Goal: Register for event/course

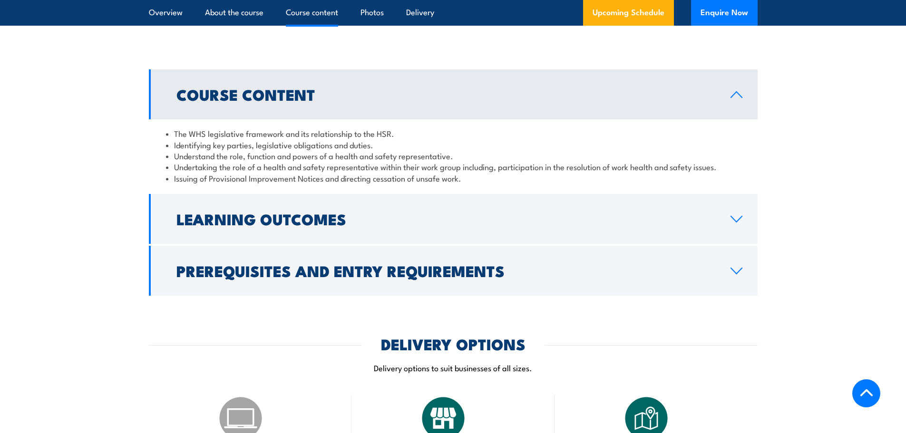
scroll to position [999, 0]
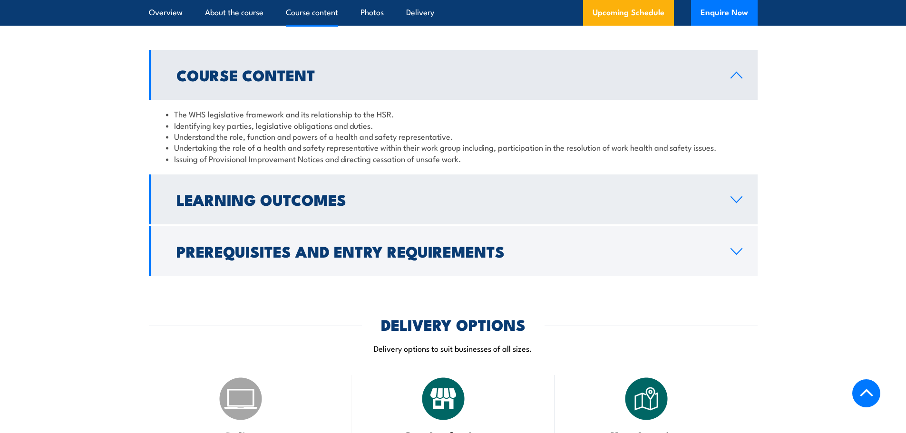
click at [310, 206] on h2 "Learning Outcomes" at bounding box center [446, 199] width 539 height 13
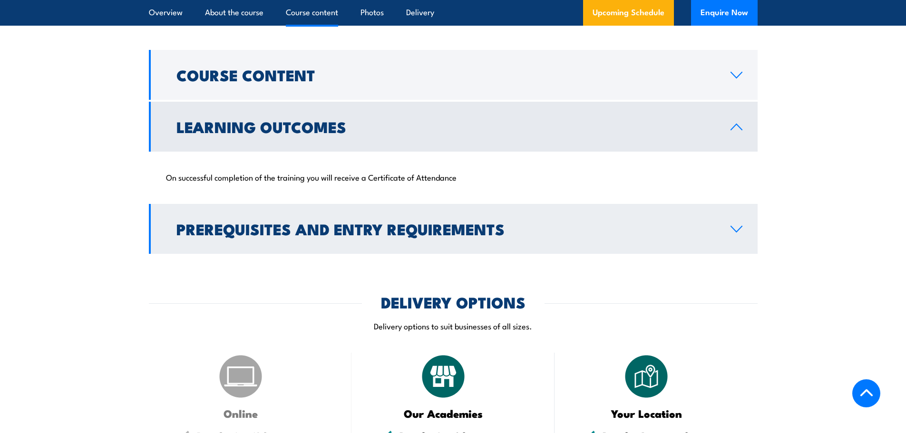
click at [347, 236] on h2 "Prerequisites and Entry Requirements" at bounding box center [446, 228] width 539 height 13
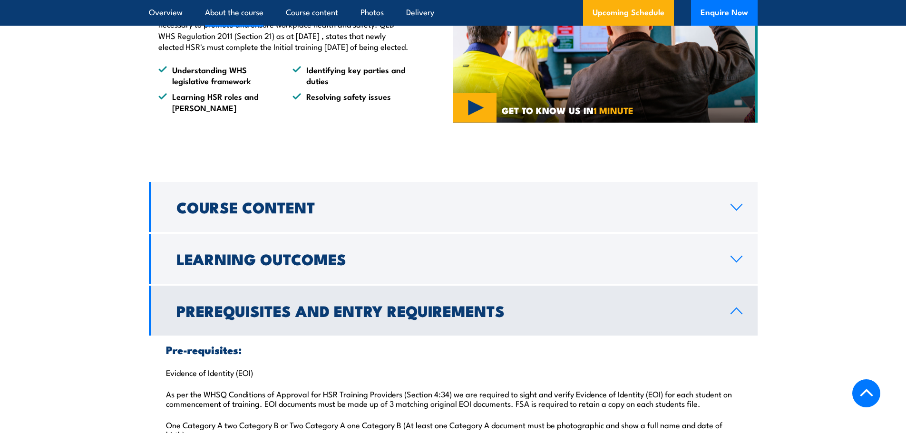
scroll to position [857, 0]
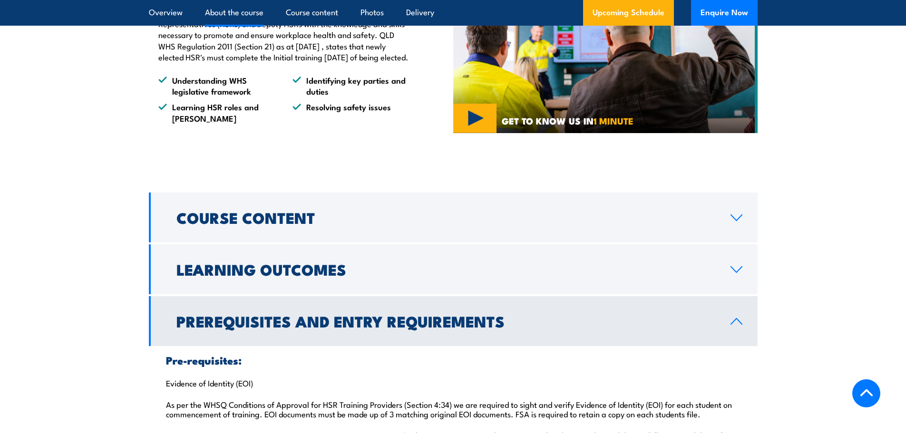
click at [269, 328] on h2 "Prerequisites and Entry Requirements" at bounding box center [446, 321] width 539 height 13
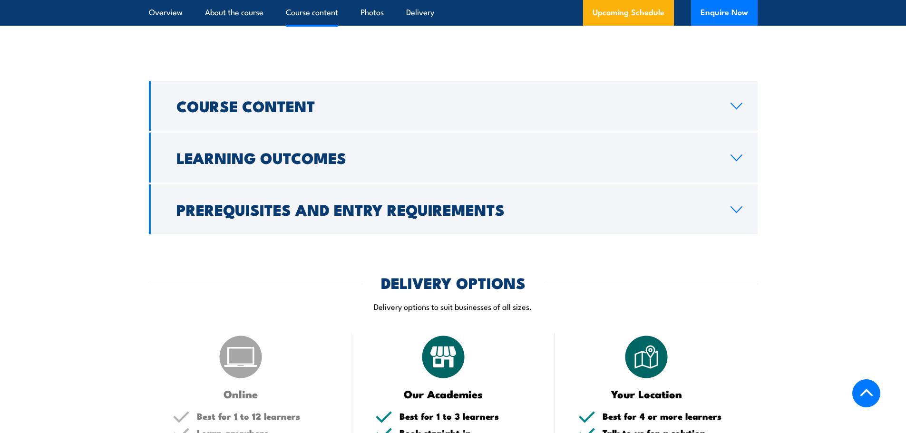
scroll to position [952, 0]
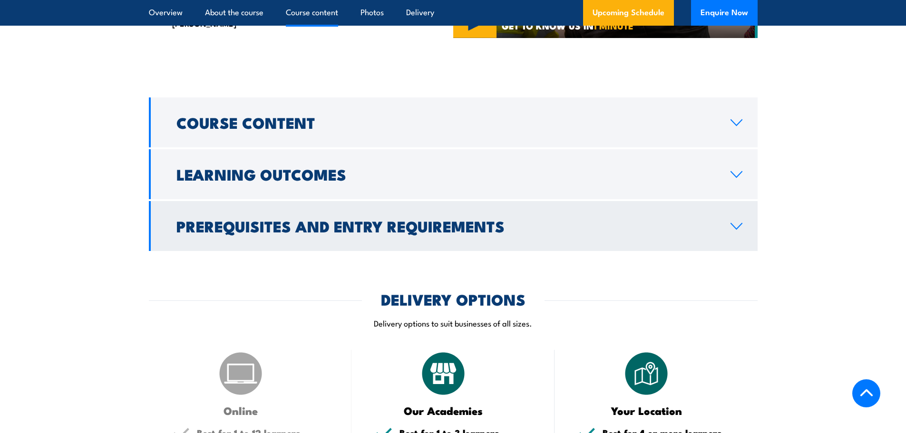
click at [268, 233] on h2 "Prerequisites and Entry Requirements" at bounding box center [446, 225] width 539 height 13
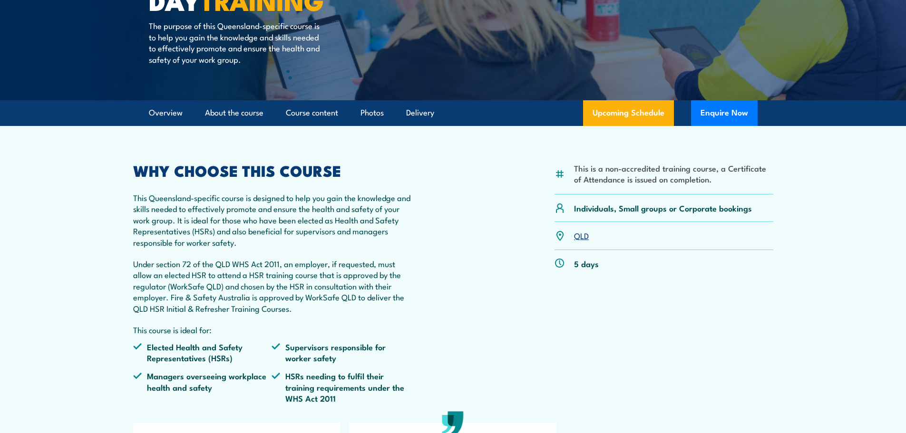
scroll to position [0, 0]
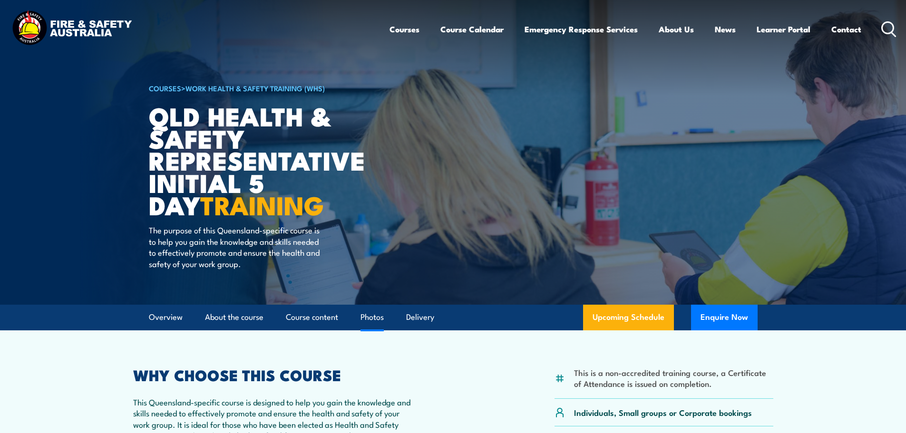
click at [377, 318] on link "Photos" at bounding box center [372, 317] width 23 height 25
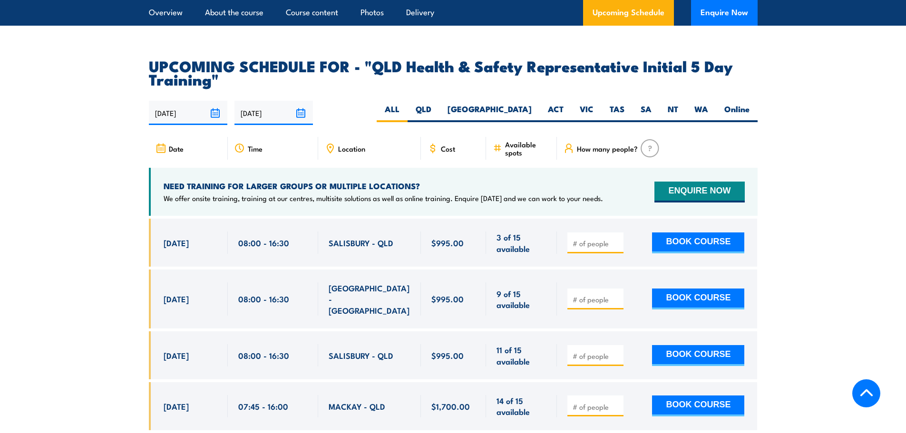
scroll to position [2114, 0]
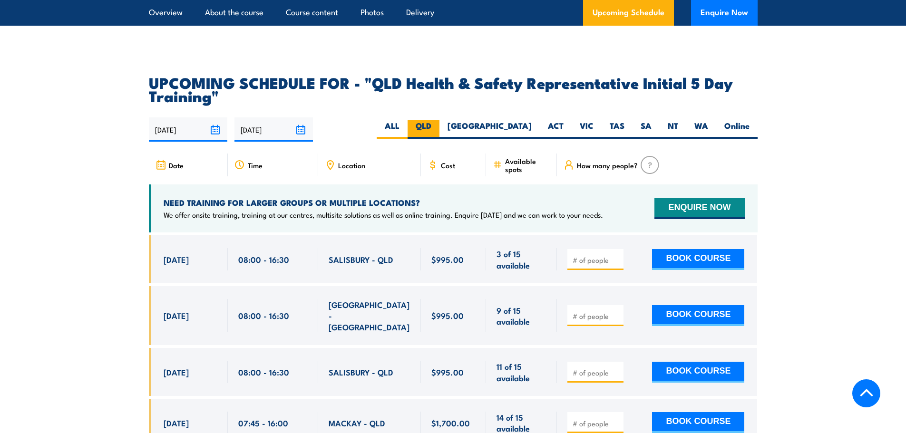
click at [440, 124] on label "QLD" at bounding box center [424, 129] width 32 height 19
click at [438, 124] on input "QLD" at bounding box center [435, 123] width 6 height 6
radio input "true"
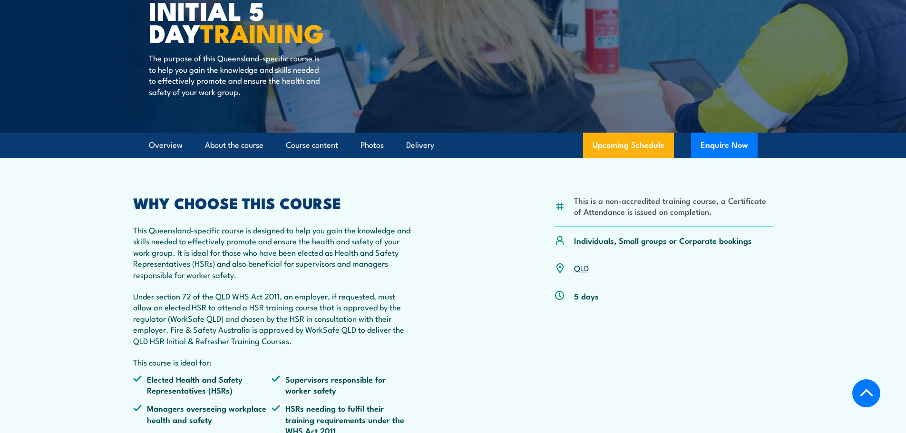
scroll to position [125, 0]
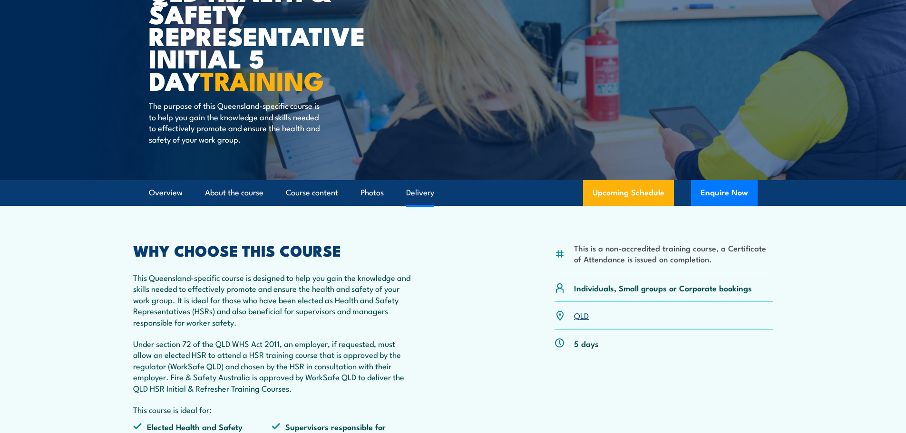
click at [421, 194] on link "Delivery" at bounding box center [420, 192] width 28 height 25
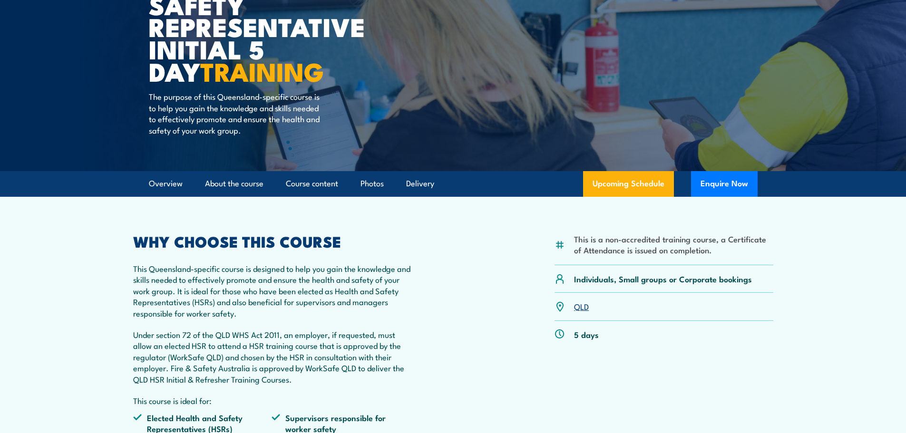
scroll to position [128, 0]
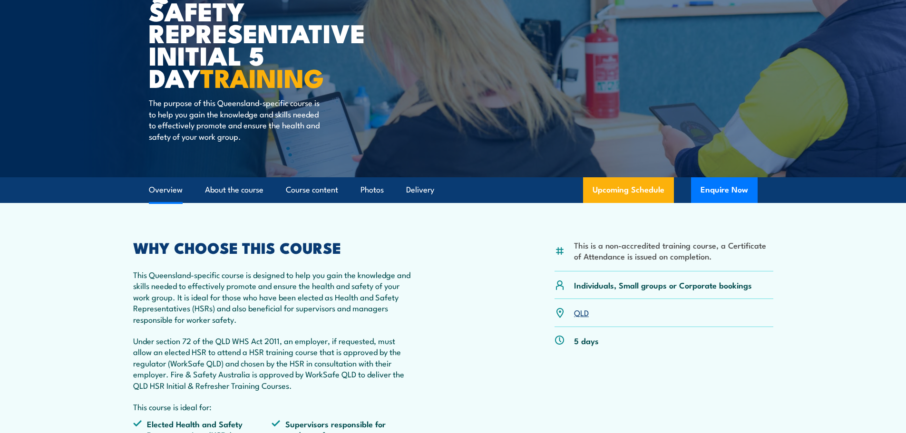
click at [170, 189] on link "Overview" at bounding box center [166, 189] width 34 height 25
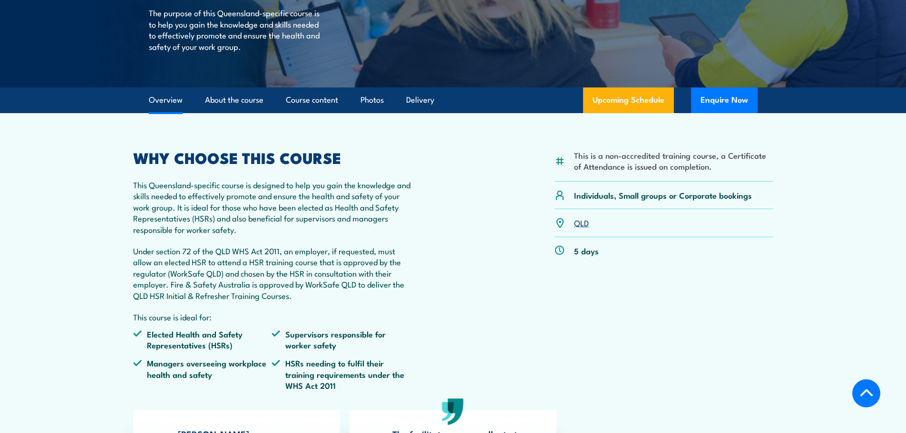
scroll to position [272, 0]
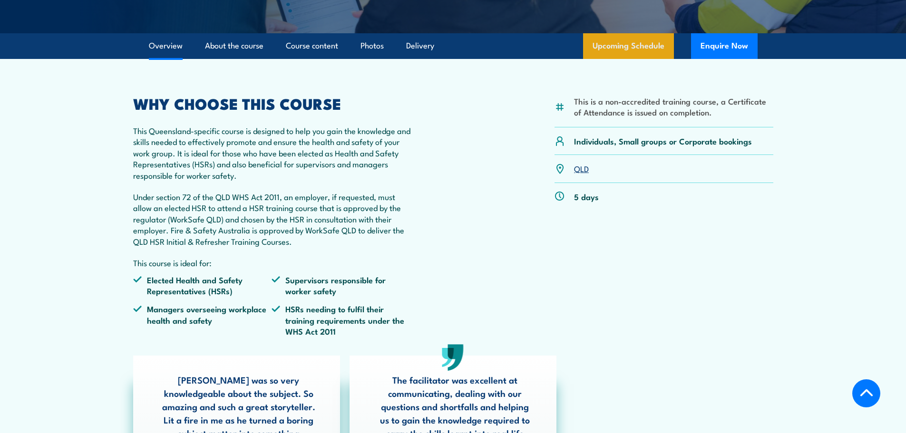
click at [616, 49] on link "Upcoming Schedule" at bounding box center [628, 46] width 91 height 26
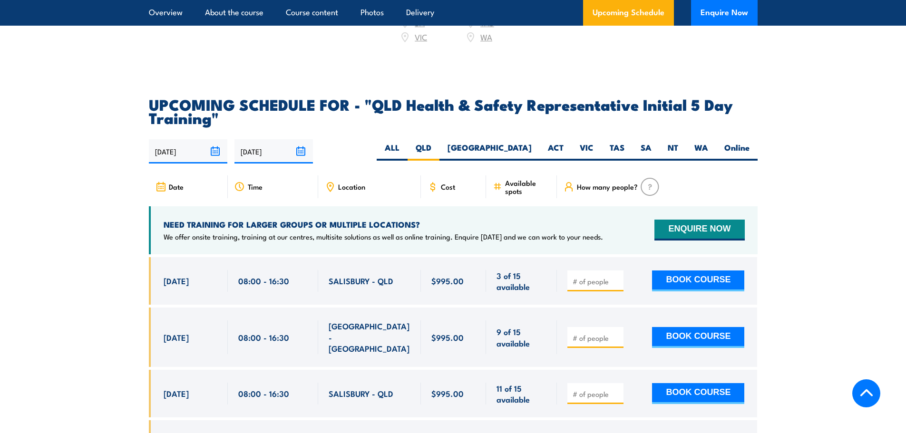
scroll to position [1600, 0]
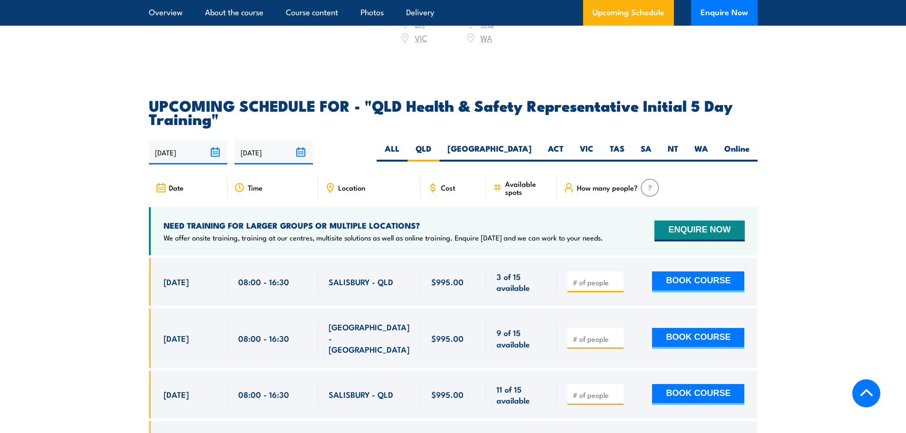
click at [331, 186] on icon at bounding box center [330, 186] width 1 height 1
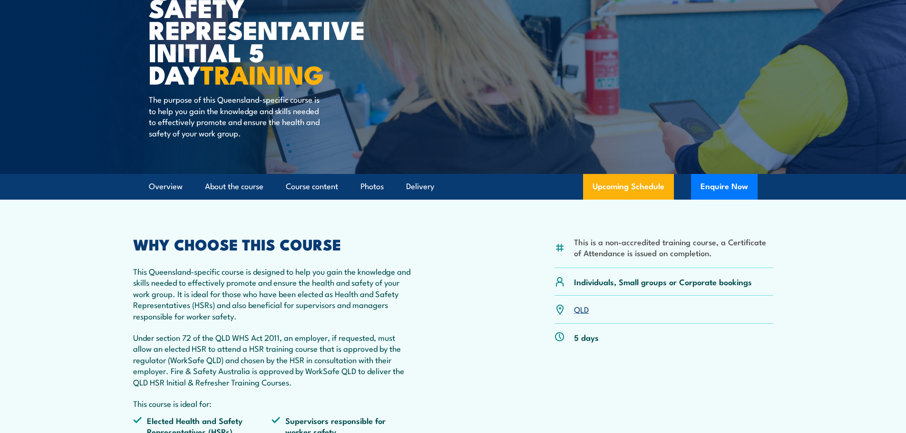
scroll to position [95, 0]
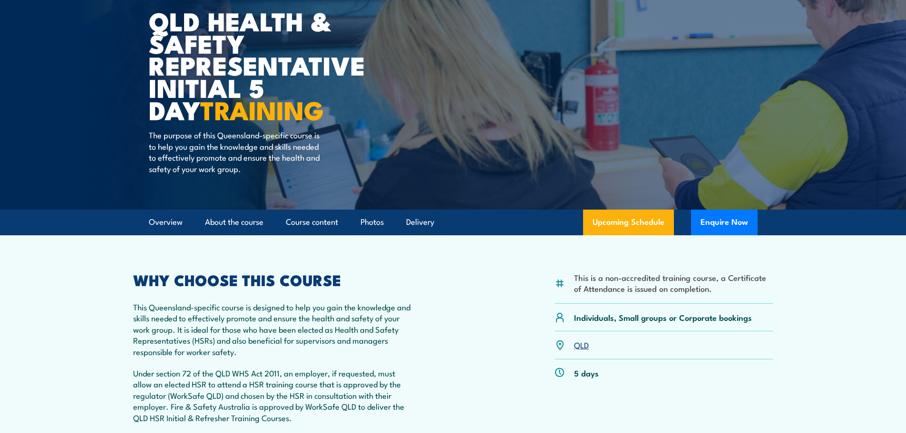
click at [577, 346] on link "QLD" at bounding box center [581, 344] width 15 height 11
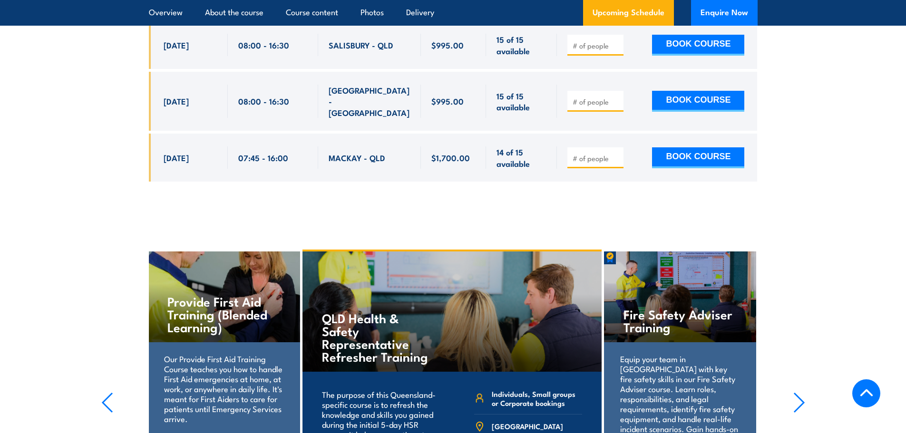
scroll to position [2171, 0]
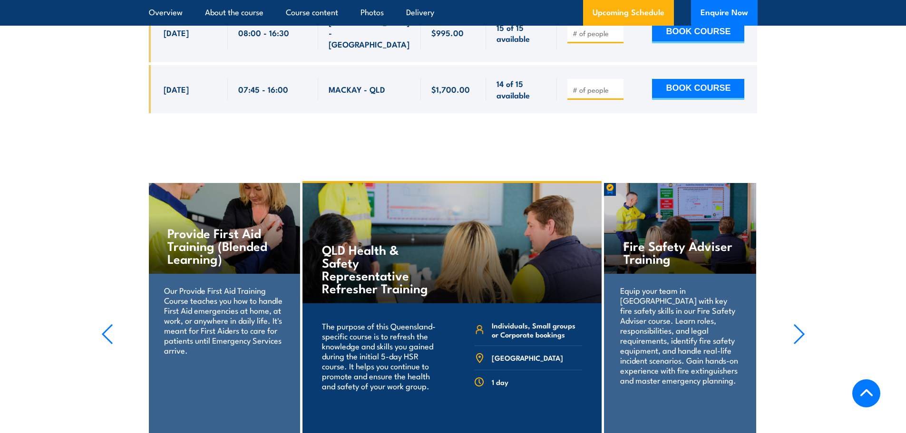
click at [354, 243] on h4 "QLD Health & Safety Representative Refresher Training" at bounding box center [378, 268] width 112 height 51
click at [436, 227] on div "QLD Health & Safety Representative Refresher Training" at bounding box center [452, 243] width 299 height 120
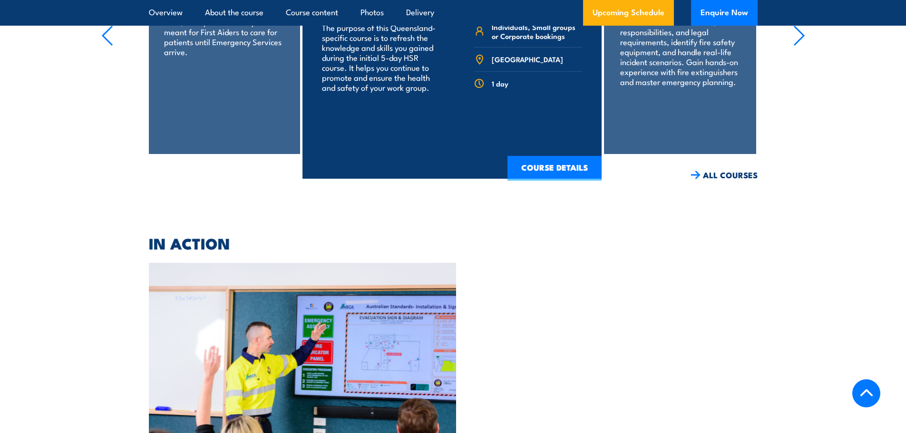
scroll to position [2309, 0]
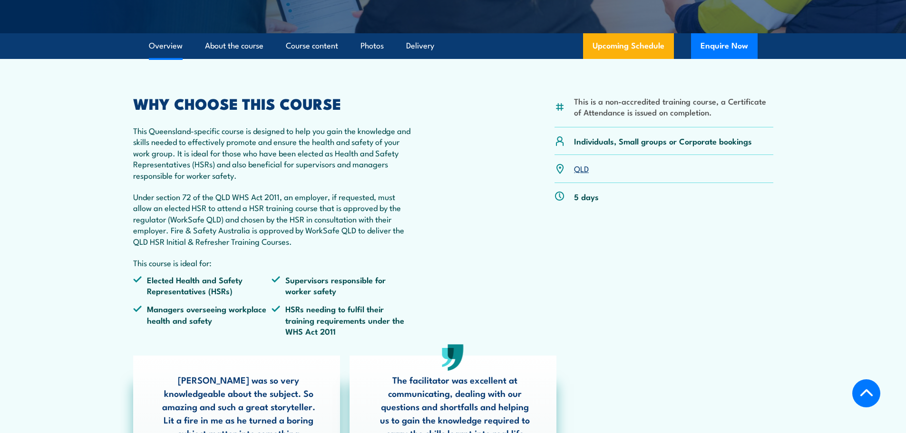
scroll to position [211, 0]
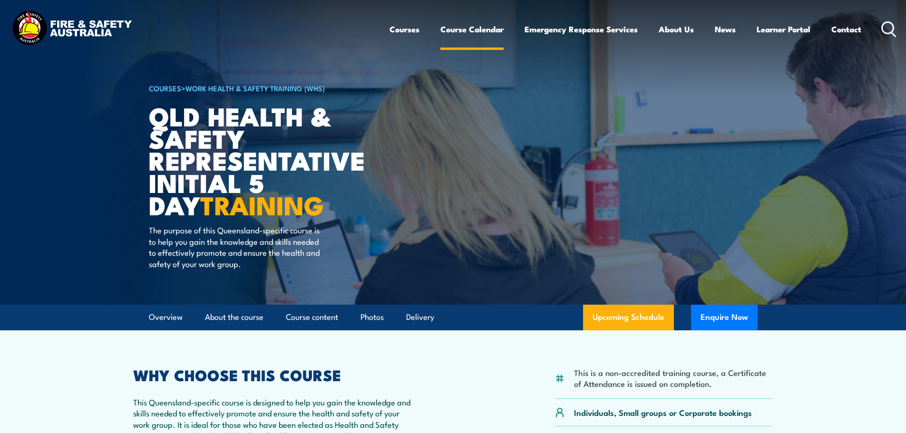
click at [487, 31] on link "Course Calendar" at bounding box center [472, 29] width 63 height 25
click at [487, 30] on link "Course Calendar" at bounding box center [472, 29] width 63 height 25
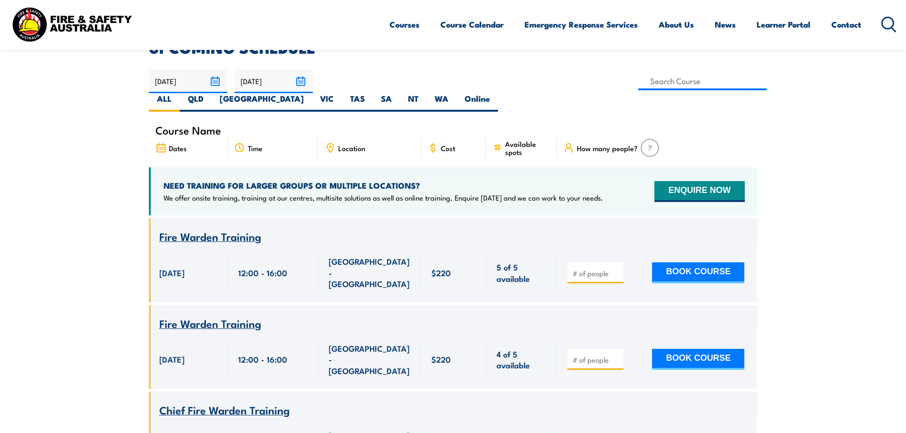
scroll to position [286, 0]
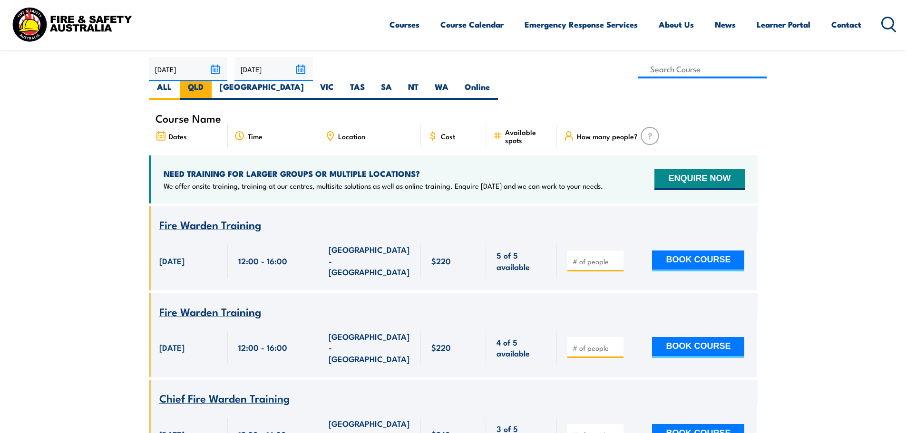
click at [212, 81] on label "QLD" at bounding box center [196, 90] width 32 height 19
click at [210, 81] on input "QLD" at bounding box center [207, 84] width 6 height 6
radio input "true"
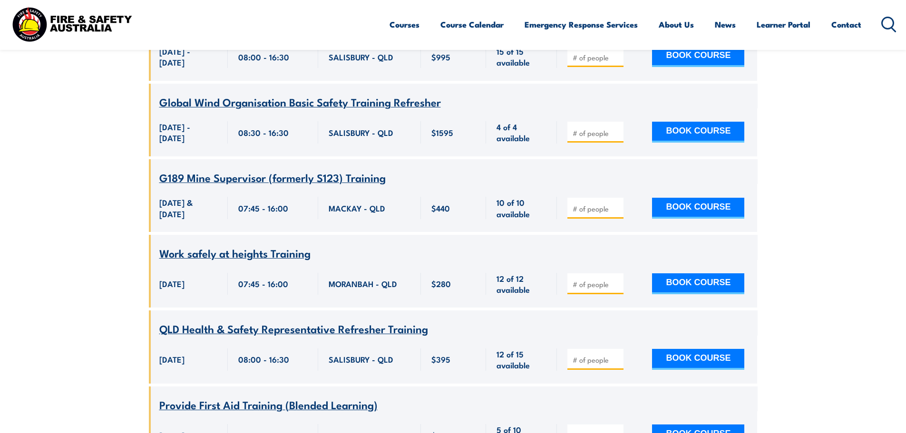
scroll to position [10307, 0]
